Goal: Find specific page/section: Find specific page/section

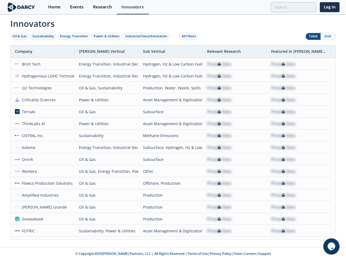
click at [20, 36] on div "Oil & Gas" at bounding box center [19, 36] width 14 height 5
click at [44, 36] on div "Sustainability" at bounding box center [43, 36] width 22 height 5
click at [74, 36] on div "Energy Transition" at bounding box center [74, 36] width 28 height 5
click at [107, 36] on div "Power & Utilities" at bounding box center [107, 36] width 26 height 5
click at [147, 36] on div "Industrial Decarbonization" at bounding box center [146, 36] width 42 height 5
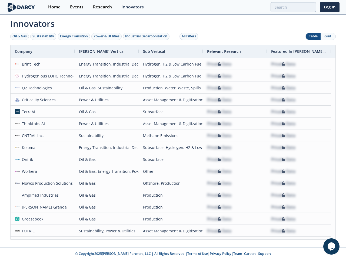
click at [190, 36] on div "All Filters" at bounding box center [189, 36] width 14 height 5
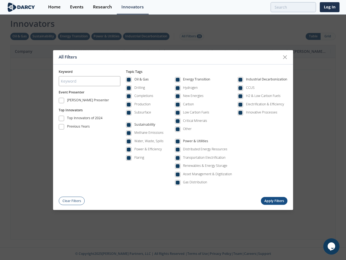
click at [173, 142] on div "Oil & Gas Drilling Completions Production Subsurface Sustainability Methane Emi…" at bounding box center [207, 132] width 162 height 117
click at [42, 51] on div "All Filters Keyword Event Presenter [PERSON_NAME] Presenter Top Innovators Top …" at bounding box center [173, 130] width 346 height 260
